Goal: Check status

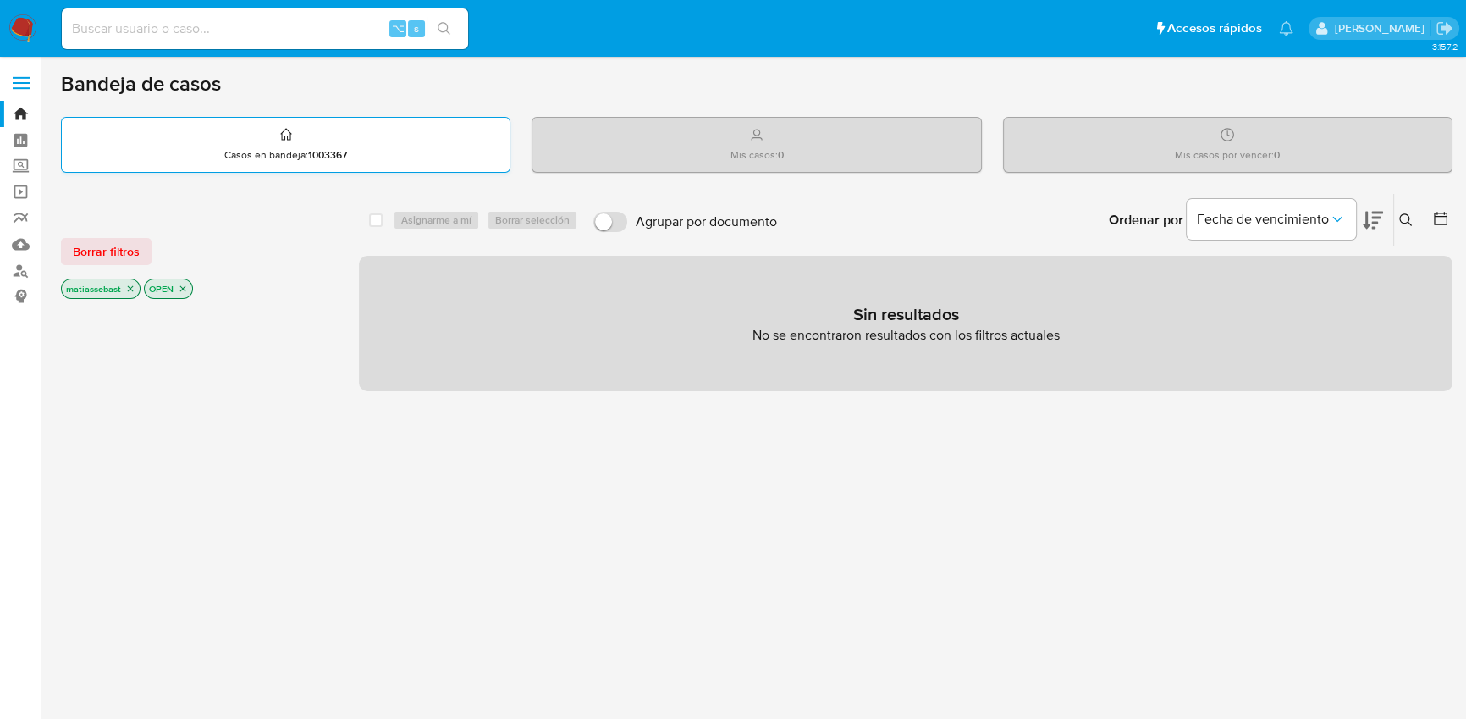
click at [428, 132] on div "Casos en bandeja : 1003367" at bounding box center [286, 145] width 448 height 54
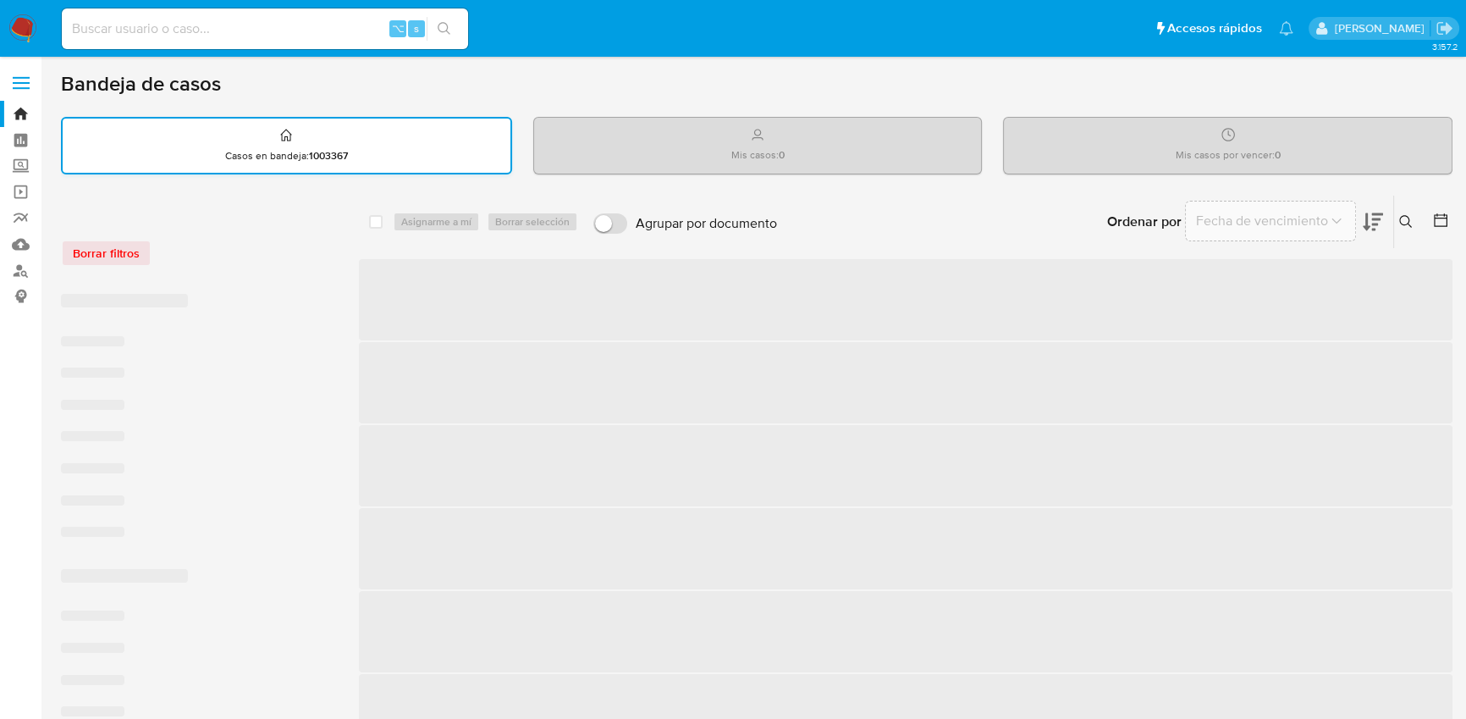
click at [428, 132] on div "Casos en bandeja : 1003367" at bounding box center [287, 145] width 448 height 54
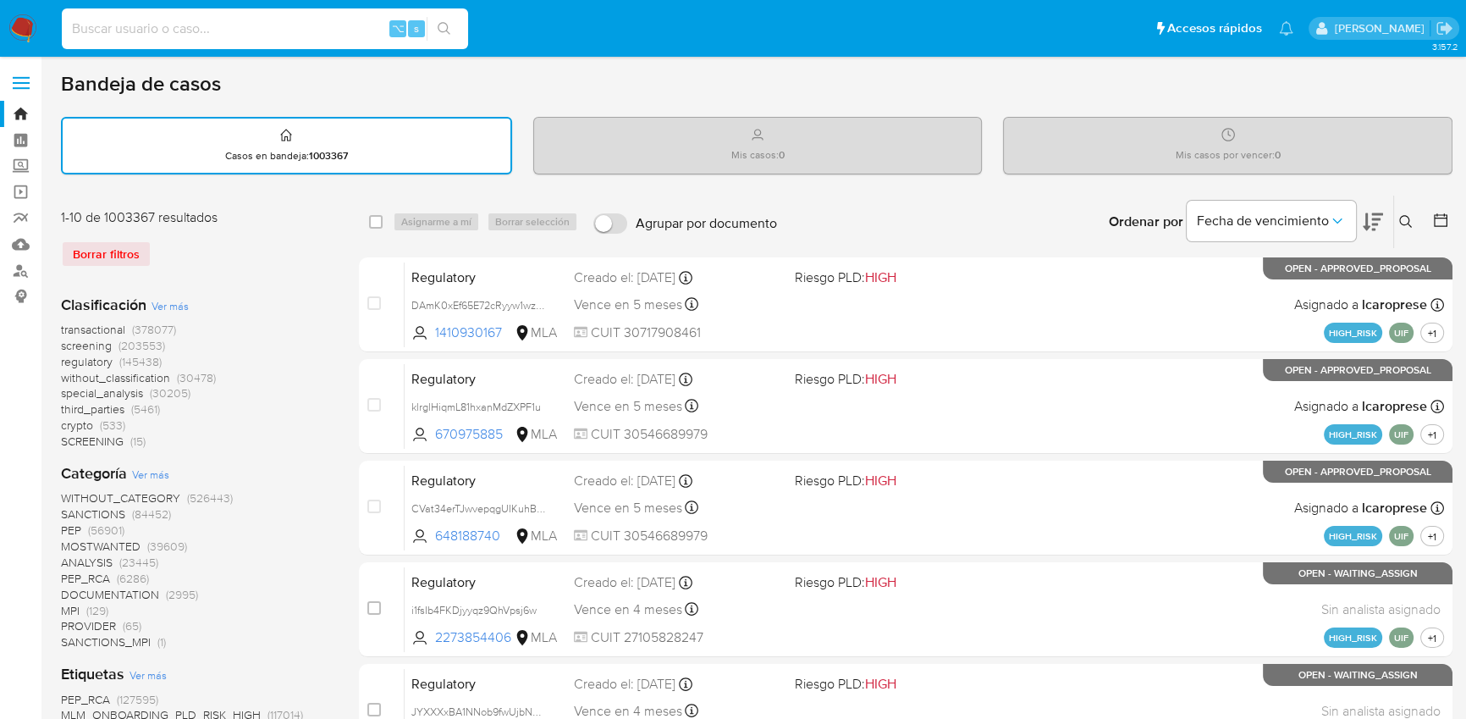
click at [345, 35] on input at bounding box center [265, 29] width 406 height 22
click at [344, 33] on input at bounding box center [265, 29] width 406 height 22
paste input "tEDQBI51gUGX0xMIQqcY09sk"
type input "tEDQBI51gUGX0xMIQqcY09sk"
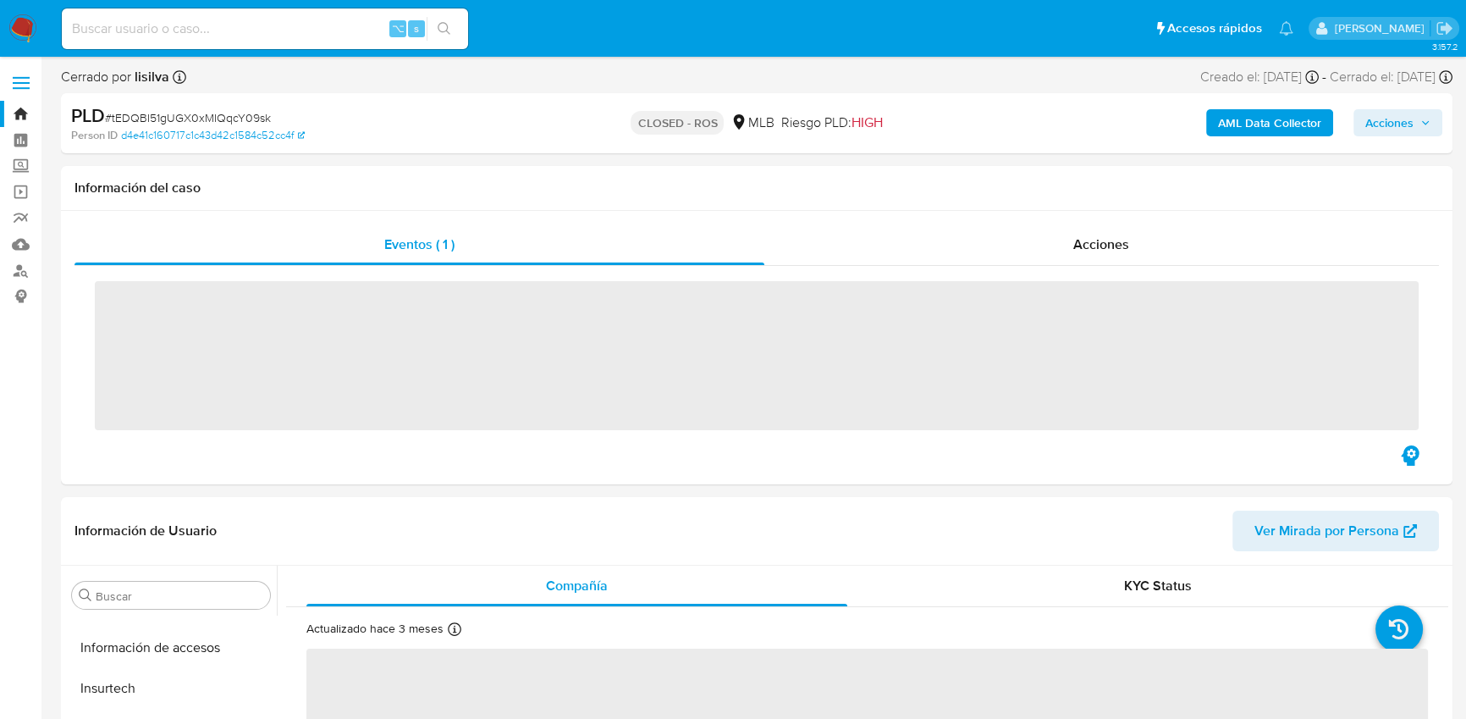
scroll to position [755, 0]
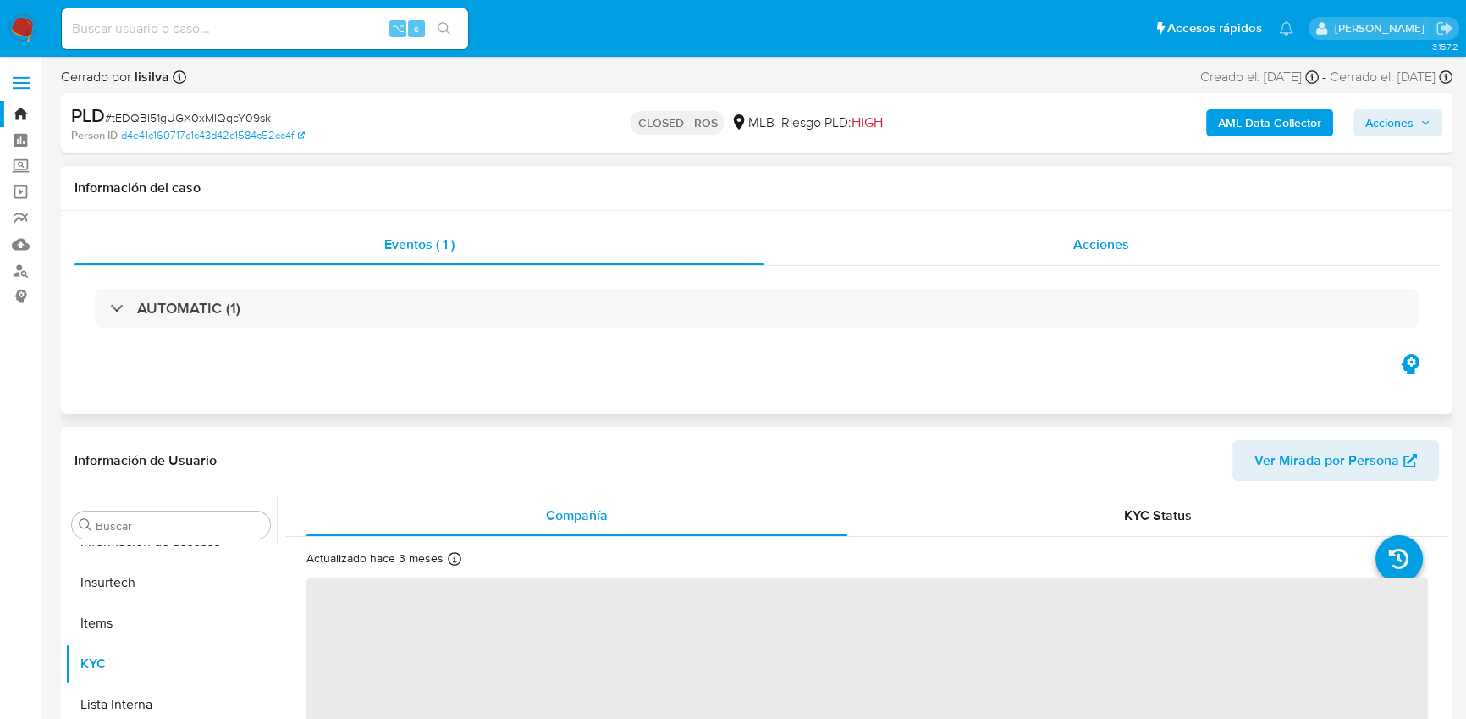
click at [1000, 262] on div "Acciones" at bounding box center [1101, 244] width 675 height 41
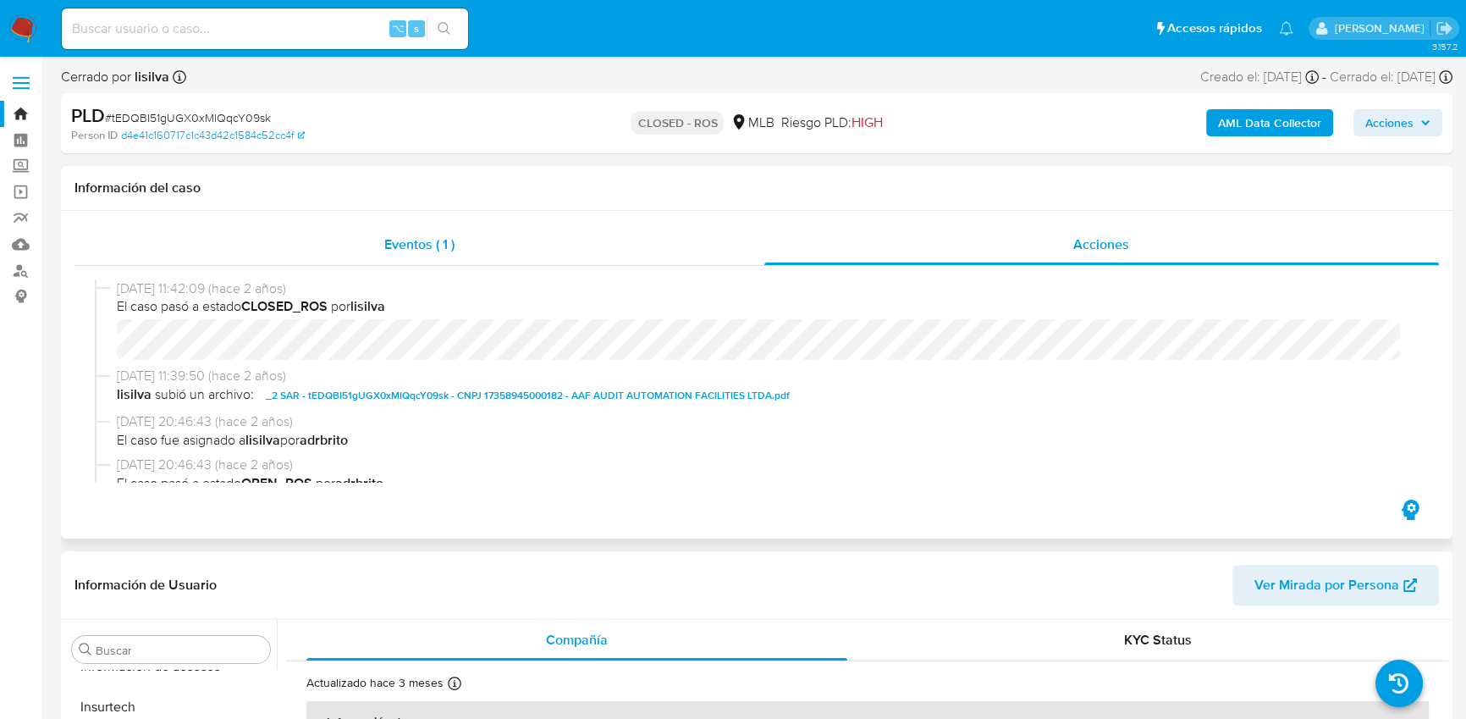
select select "10"
click at [592, 236] on div "Eventos ( 1 )" at bounding box center [419, 244] width 690 height 41
